Goal: Task Accomplishment & Management: Manage account settings

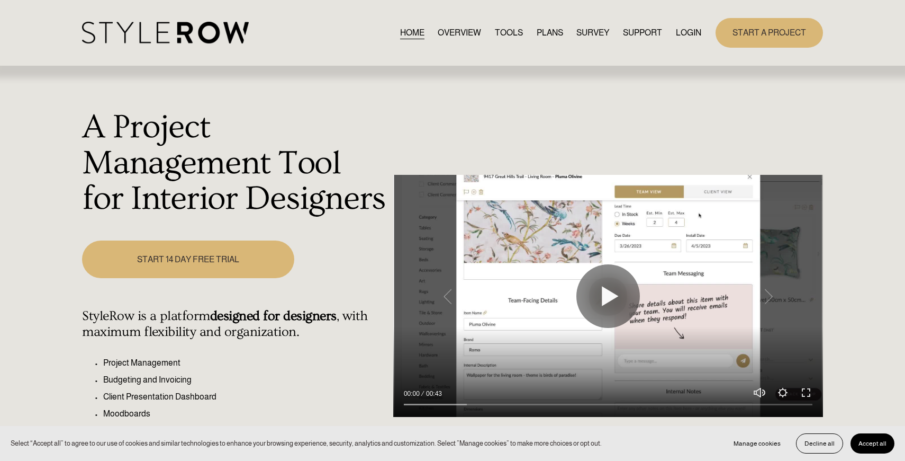
click at [680, 30] on link "LOGIN" at bounding box center [688, 32] width 25 height 14
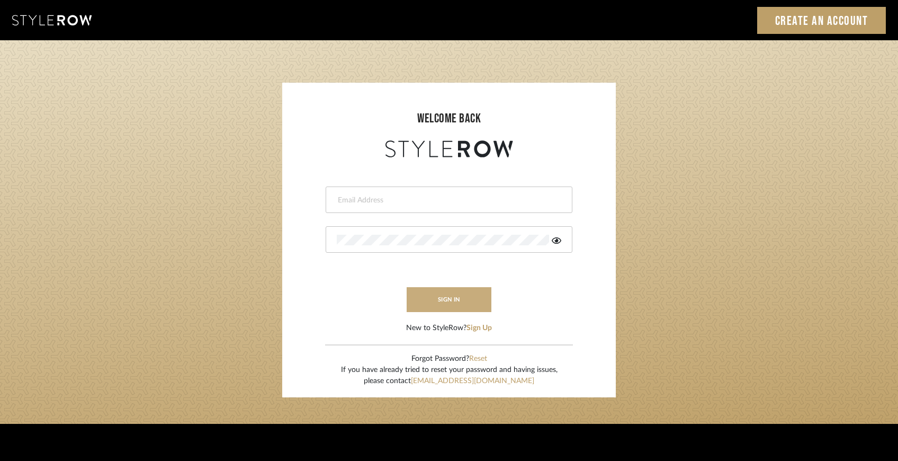
type input "ccarvalhodesigner@gmail.com"
click at [448, 306] on button "sign in" at bounding box center [449, 299] width 85 height 25
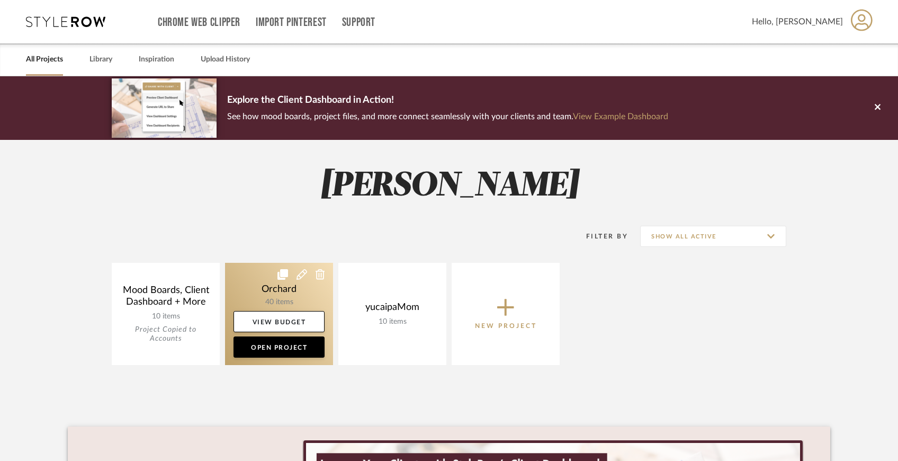
click at [304, 298] on link at bounding box center [279, 314] width 108 height 102
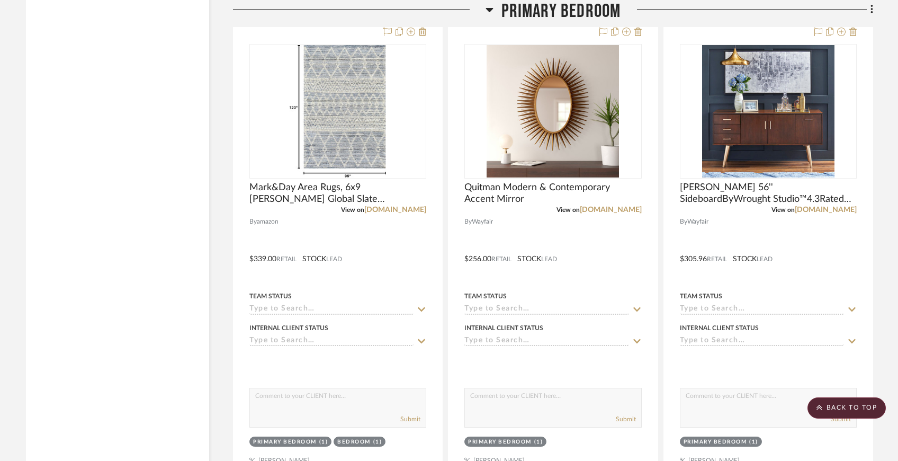
scroll to position [2260, 0]
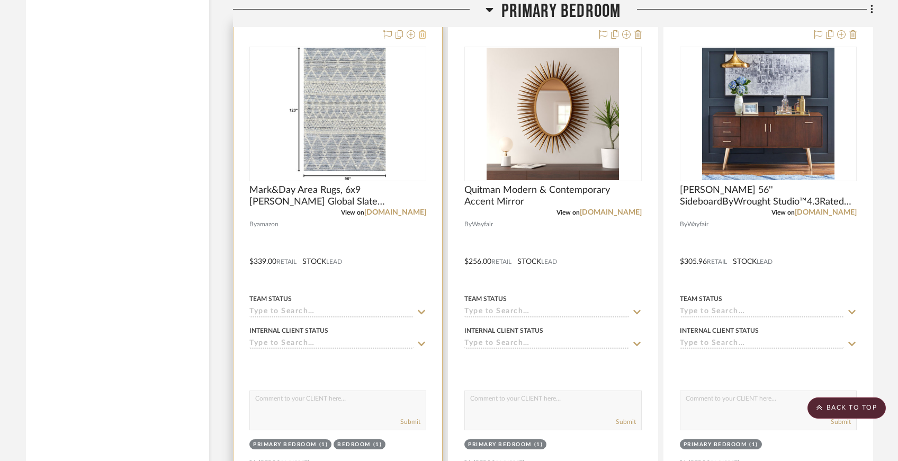
click at [422, 33] on icon at bounding box center [422, 34] width 7 height 8
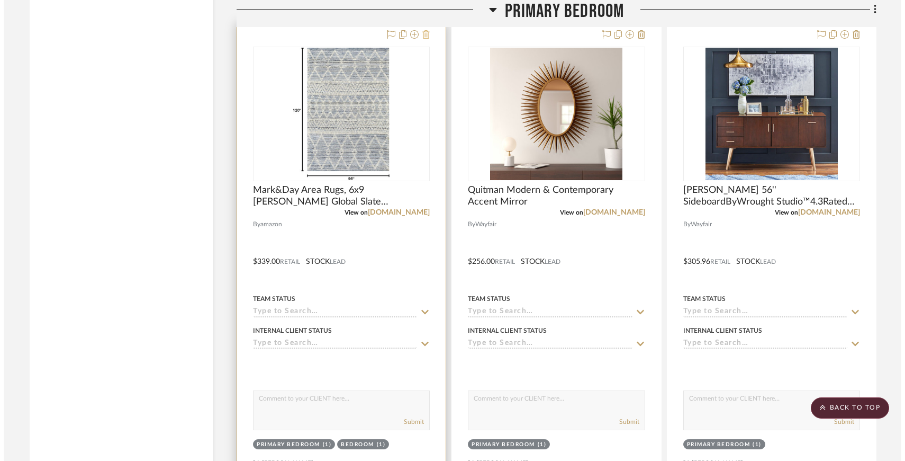
scroll to position [0, 0]
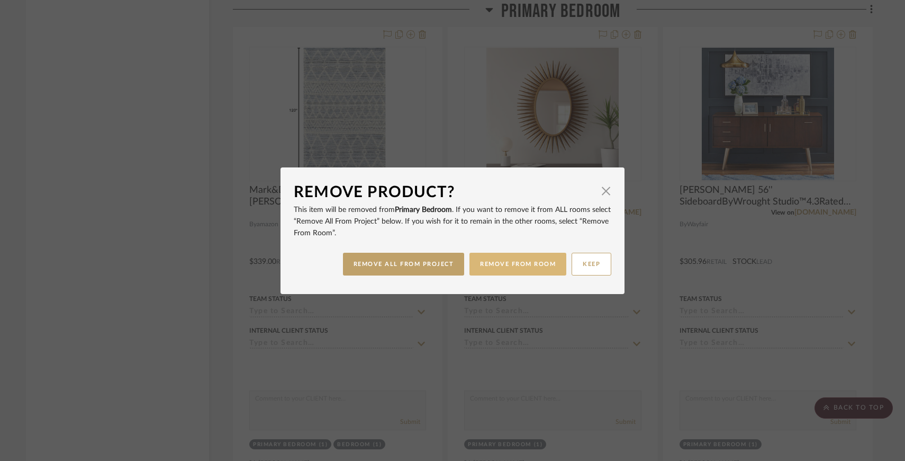
click at [501, 267] on button "REMOVE FROM ROOM" at bounding box center [518, 264] width 97 height 23
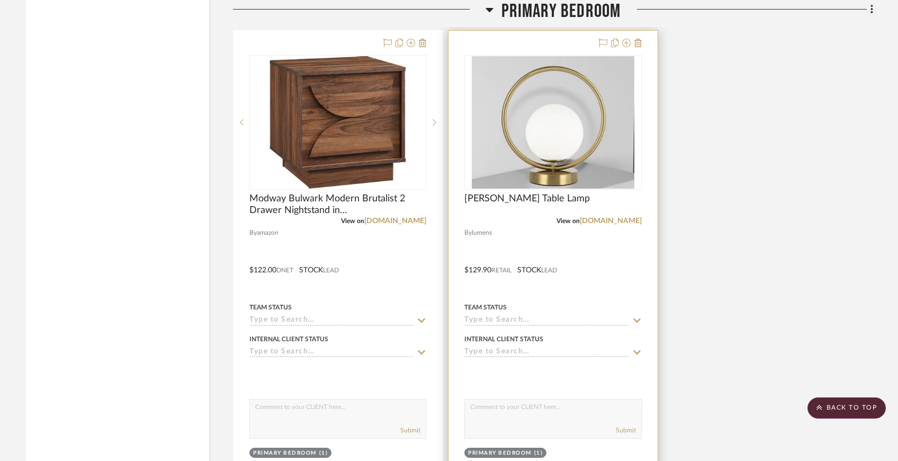
scroll to position [3136, 0]
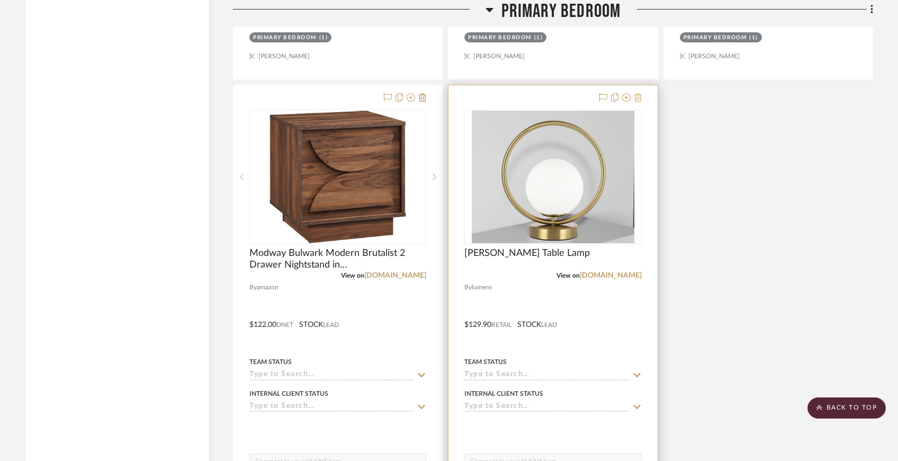
click at [639, 95] on icon at bounding box center [637, 97] width 7 height 8
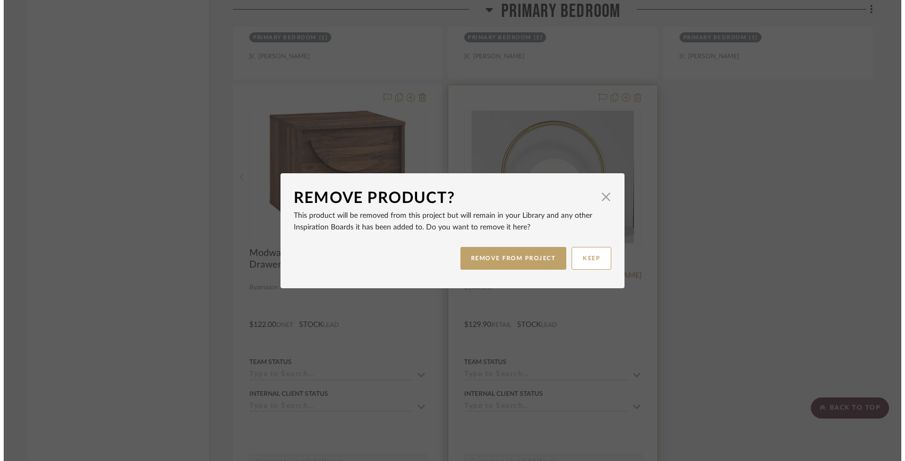
scroll to position [0, 0]
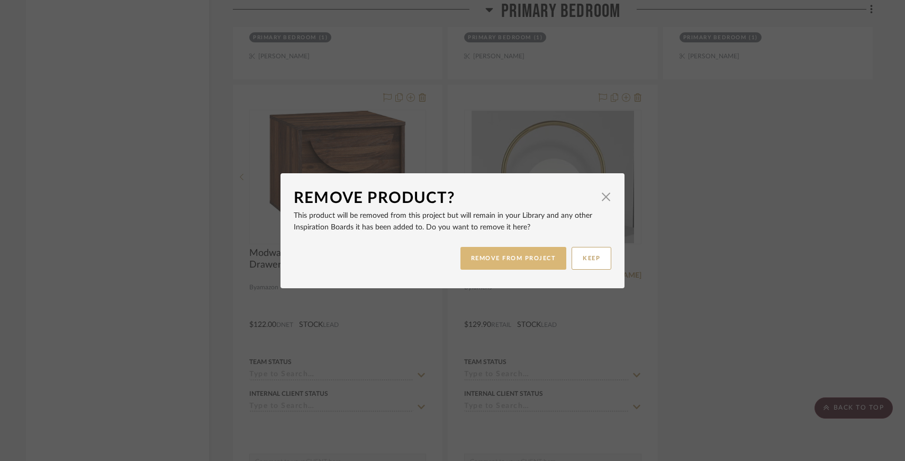
click at [538, 259] on button "REMOVE FROM PROJECT" at bounding box center [514, 258] width 106 height 23
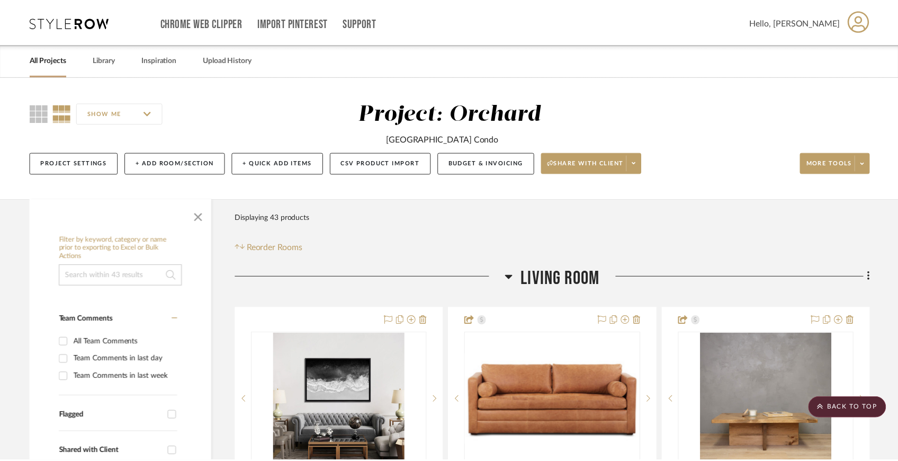
scroll to position [3136, 0]
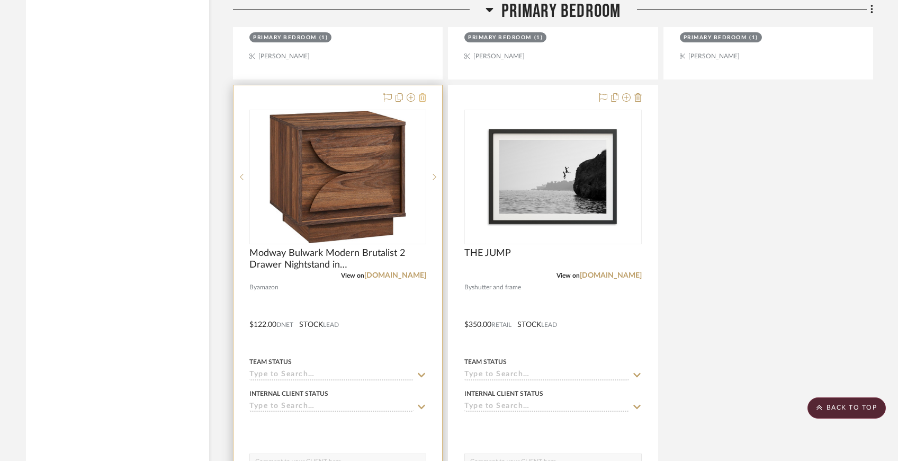
click at [422, 97] on icon at bounding box center [422, 97] width 7 height 8
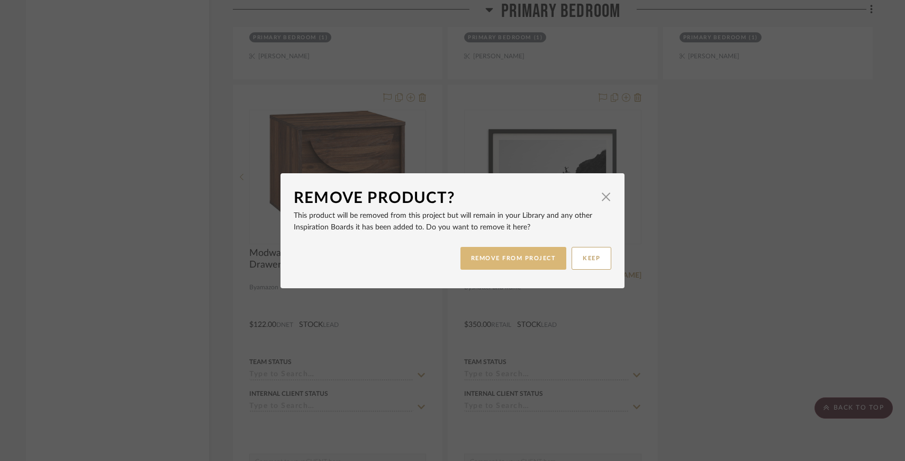
click at [495, 261] on button "REMOVE FROM PROJECT" at bounding box center [514, 258] width 106 height 23
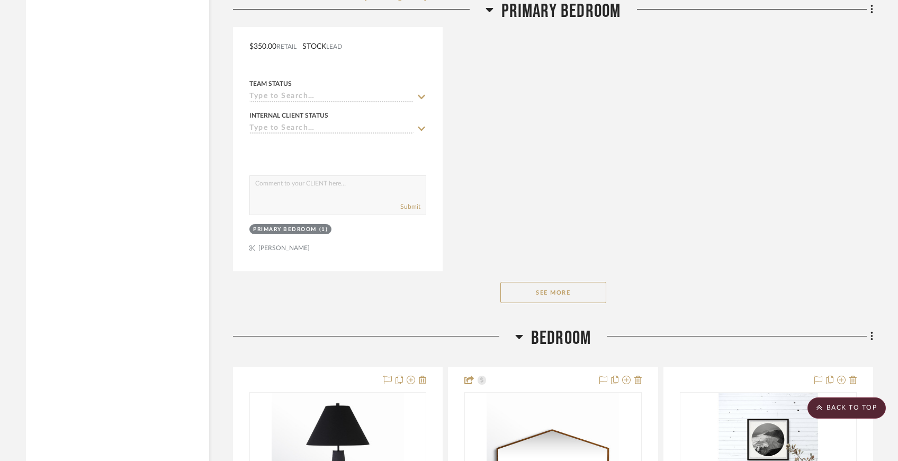
scroll to position [3427, 0]
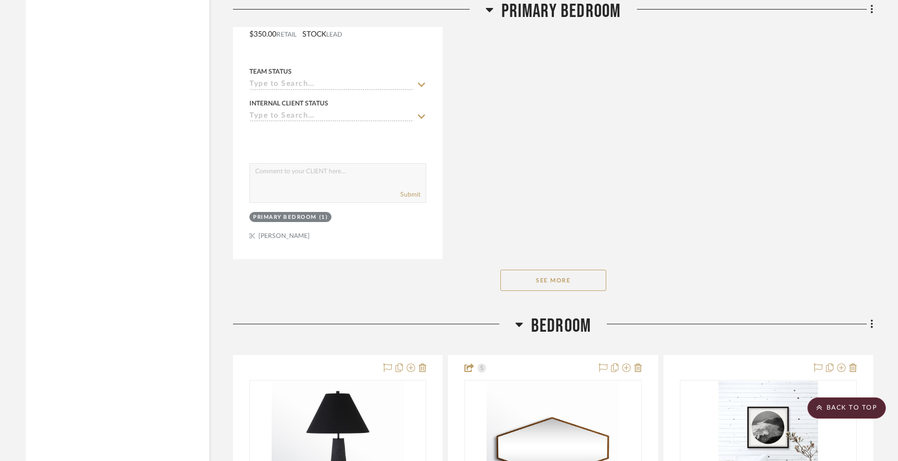
click at [534, 282] on button "See More" at bounding box center [553, 279] width 106 height 21
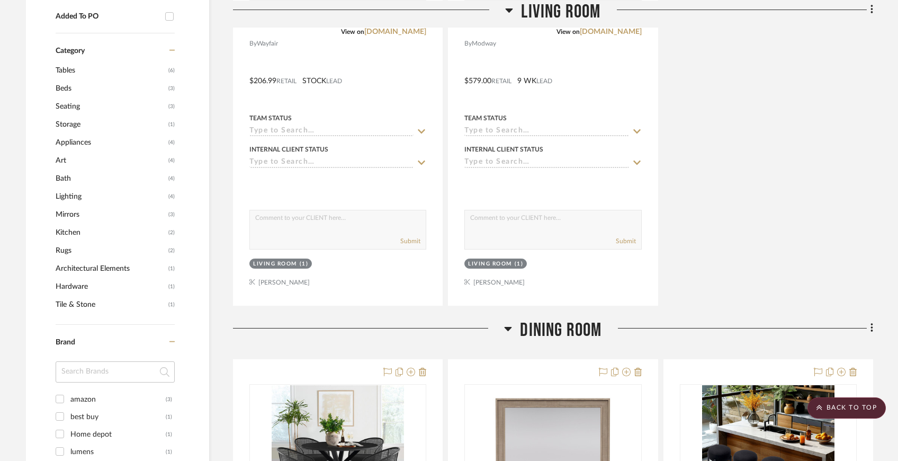
scroll to position [908, 0]
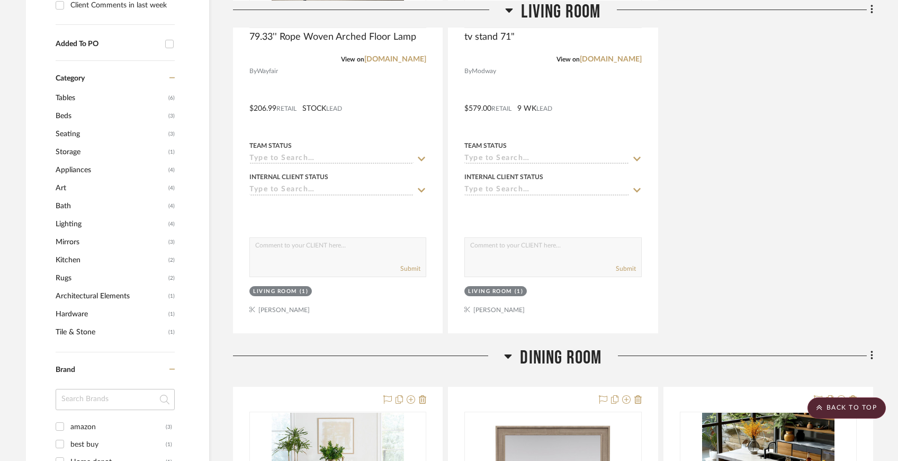
click at [79, 280] on span "Rugs" at bounding box center [111, 278] width 110 height 18
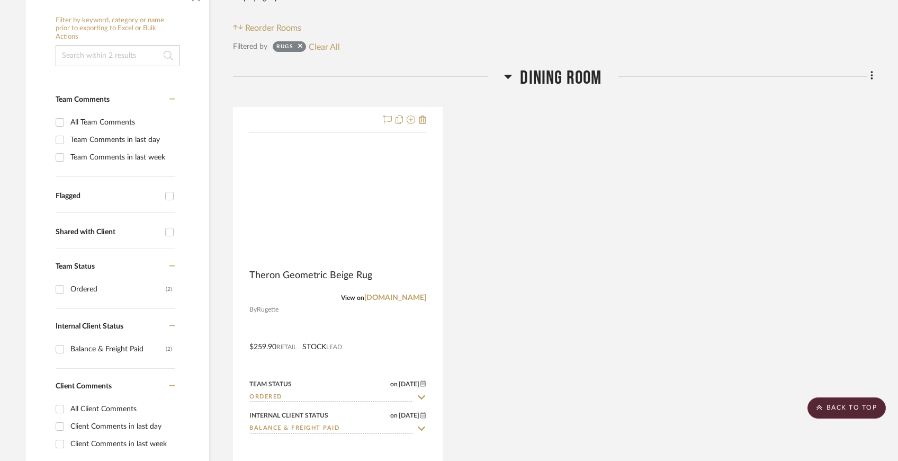
scroll to position [184, 0]
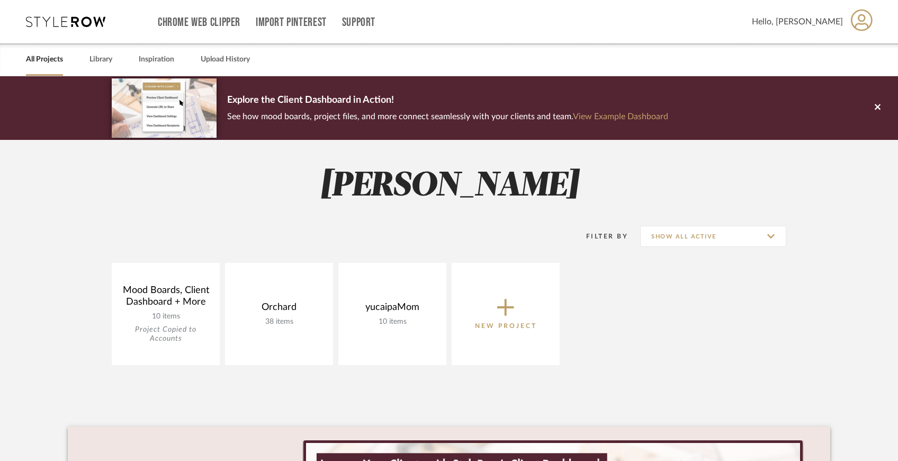
click at [113, 60] on div "All Projects Library Inspiration Upload History" at bounding box center [449, 59] width 878 height 32
click at [107, 63] on link "Library" at bounding box center [100, 59] width 23 height 14
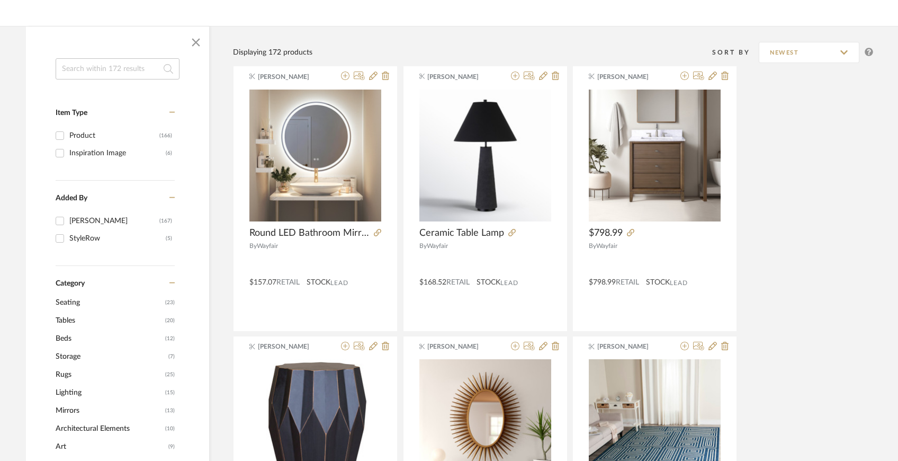
scroll to position [148, 0]
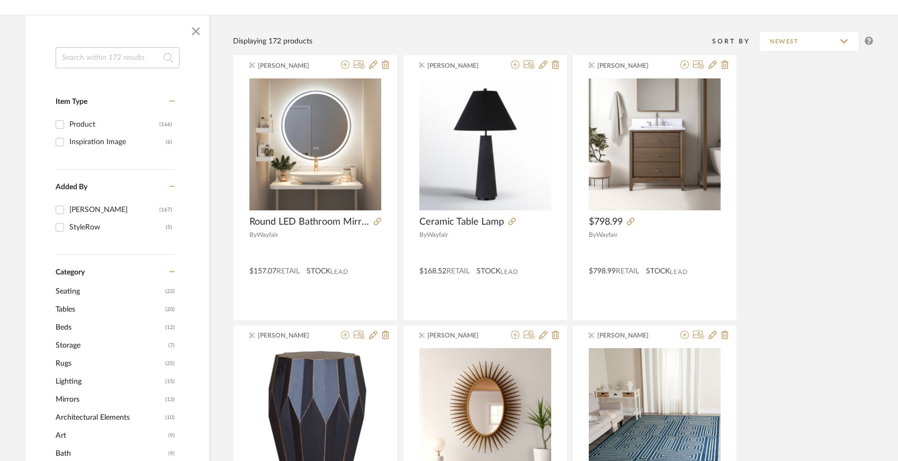
click at [72, 361] on span "Rugs" at bounding box center [109, 363] width 107 height 18
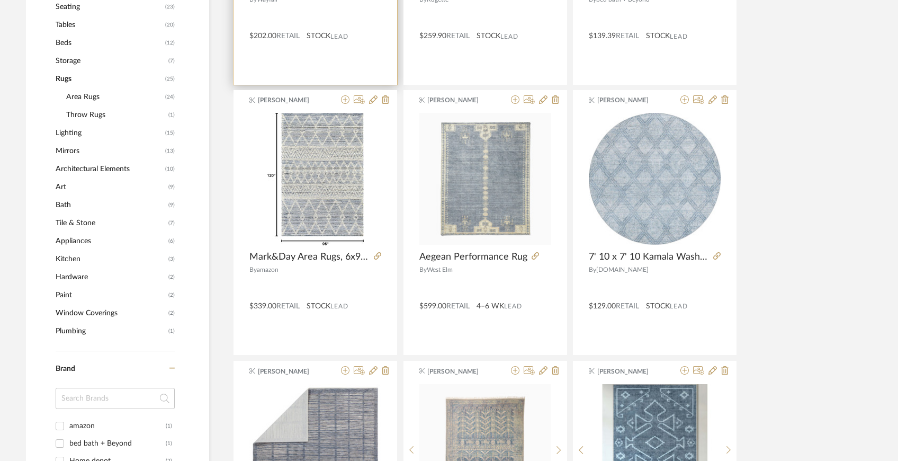
scroll to position [475, 0]
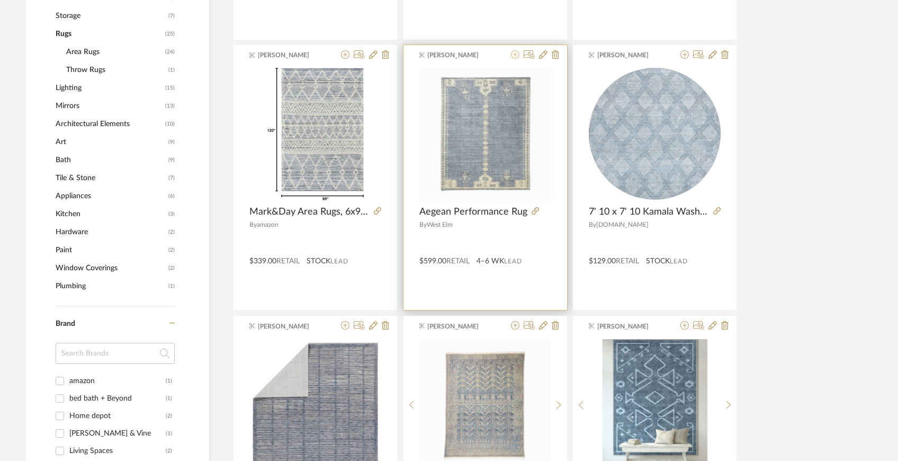
click at [516, 54] on icon at bounding box center [515, 54] width 8 height 8
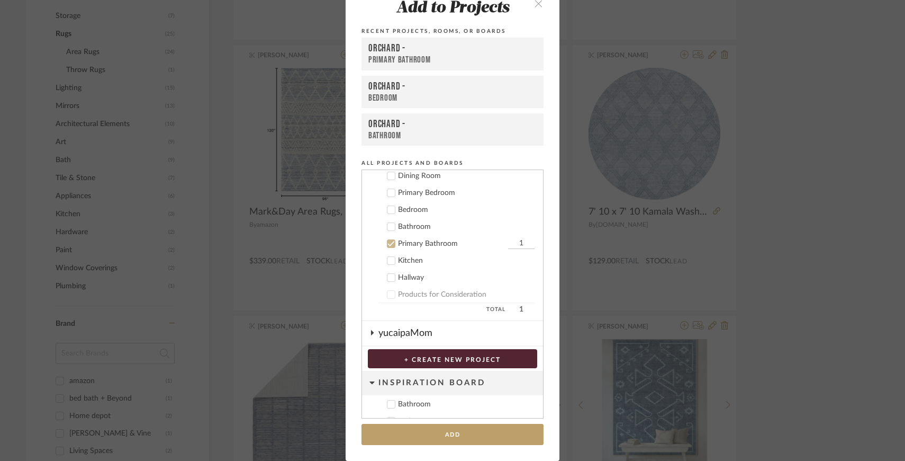
scroll to position [91, 0]
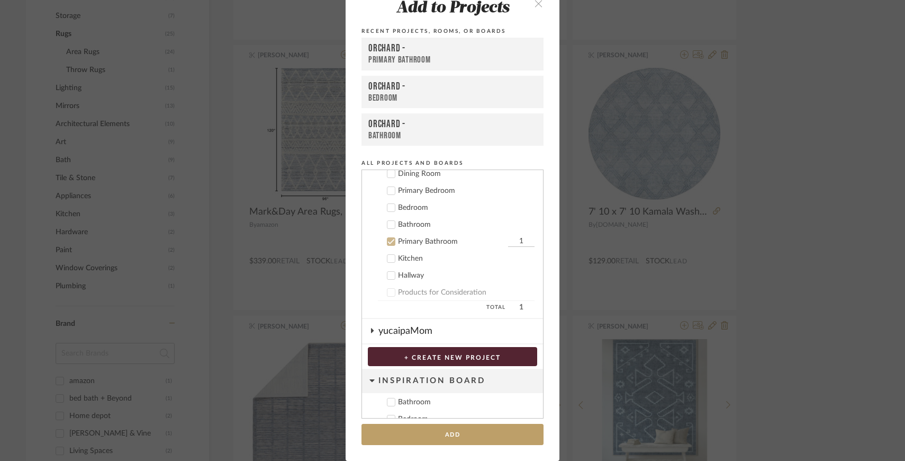
click at [388, 240] on icon at bounding box center [391, 241] width 7 height 7
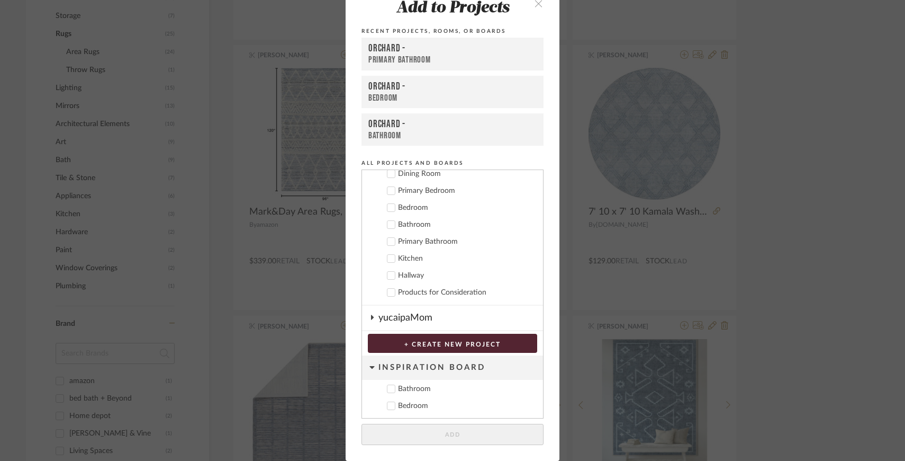
click at [388, 192] on icon at bounding box center [391, 190] width 7 height 7
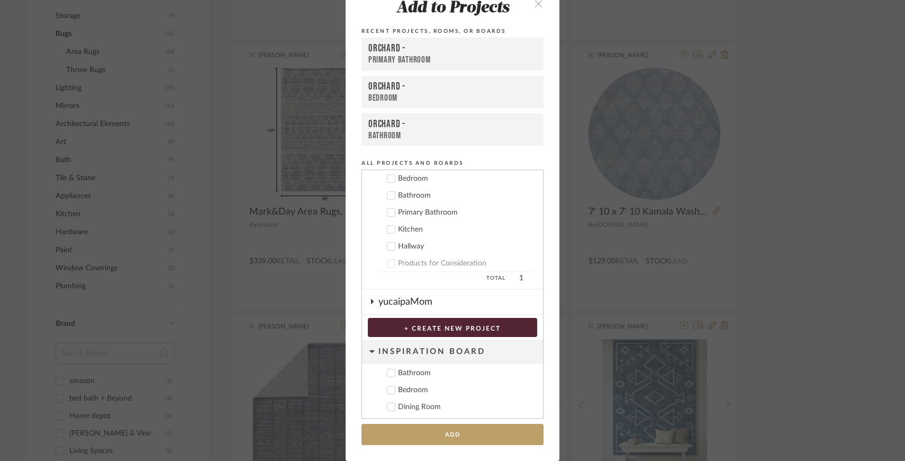
scroll to position [155, 0]
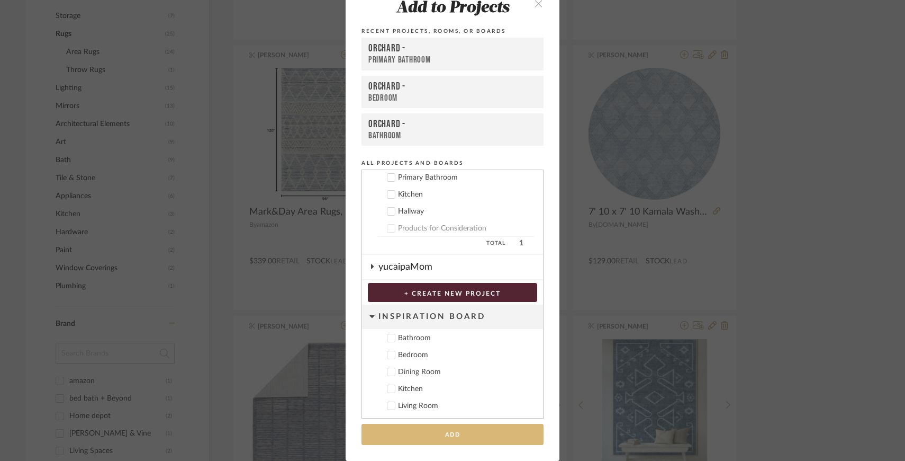
click at [454, 431] on button "Add" at bounding box center [453, 435] width 182 height 22
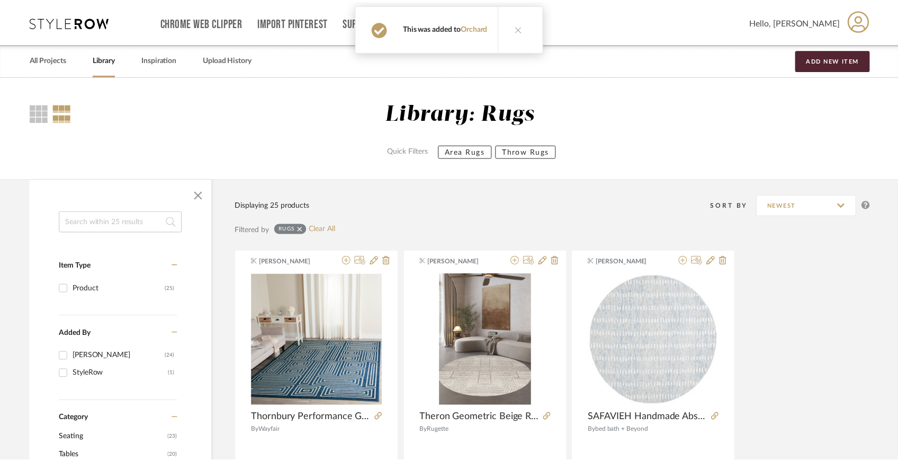
scroll to position [475, 0]
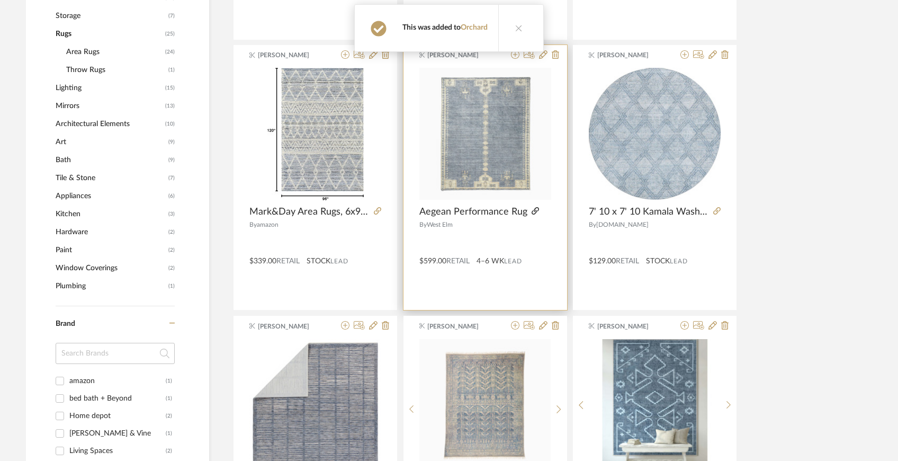
click at [534, 207] on icon at bounding box center [535, 210] width 7 height 7
click at [473, 167] on img "0" at bounding box center [485, 134] width 132 height 132
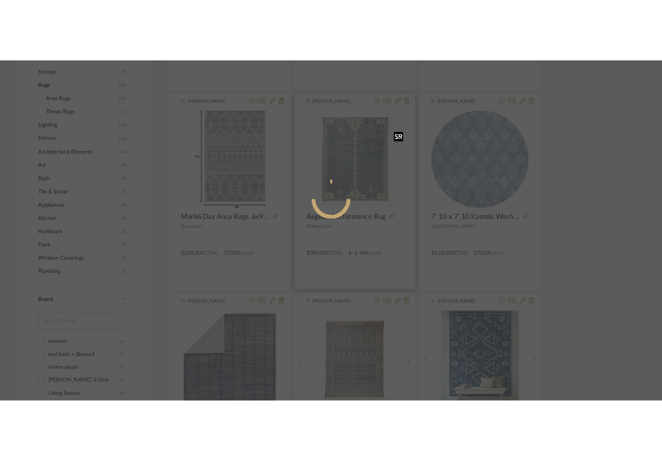
scroll to position [0, 0]
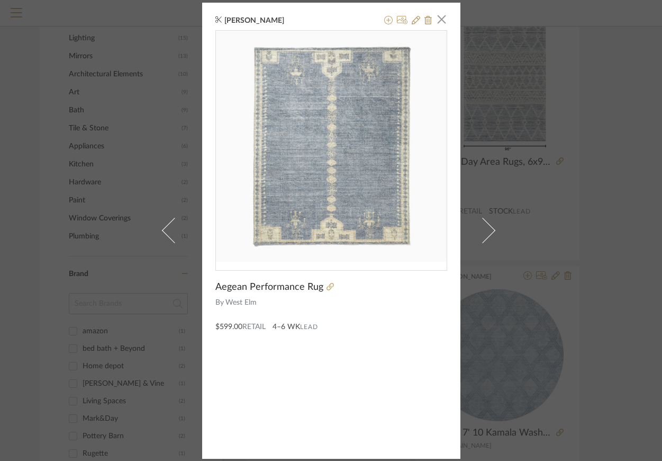
drag, startPoint x: 473, startPoint y: 167, endPoint x: 647, endPoint y: 205, distance: 177.8
click at [0, 0] on div "Cynthia Carvalho × Aegean Performance Rug By West Elm $599.00 Retail 4–6 WK Lead" at bounding box center [331, 230] width 662 height 461
